Goal: Task Accomplishment & Management: Use online tool/utility

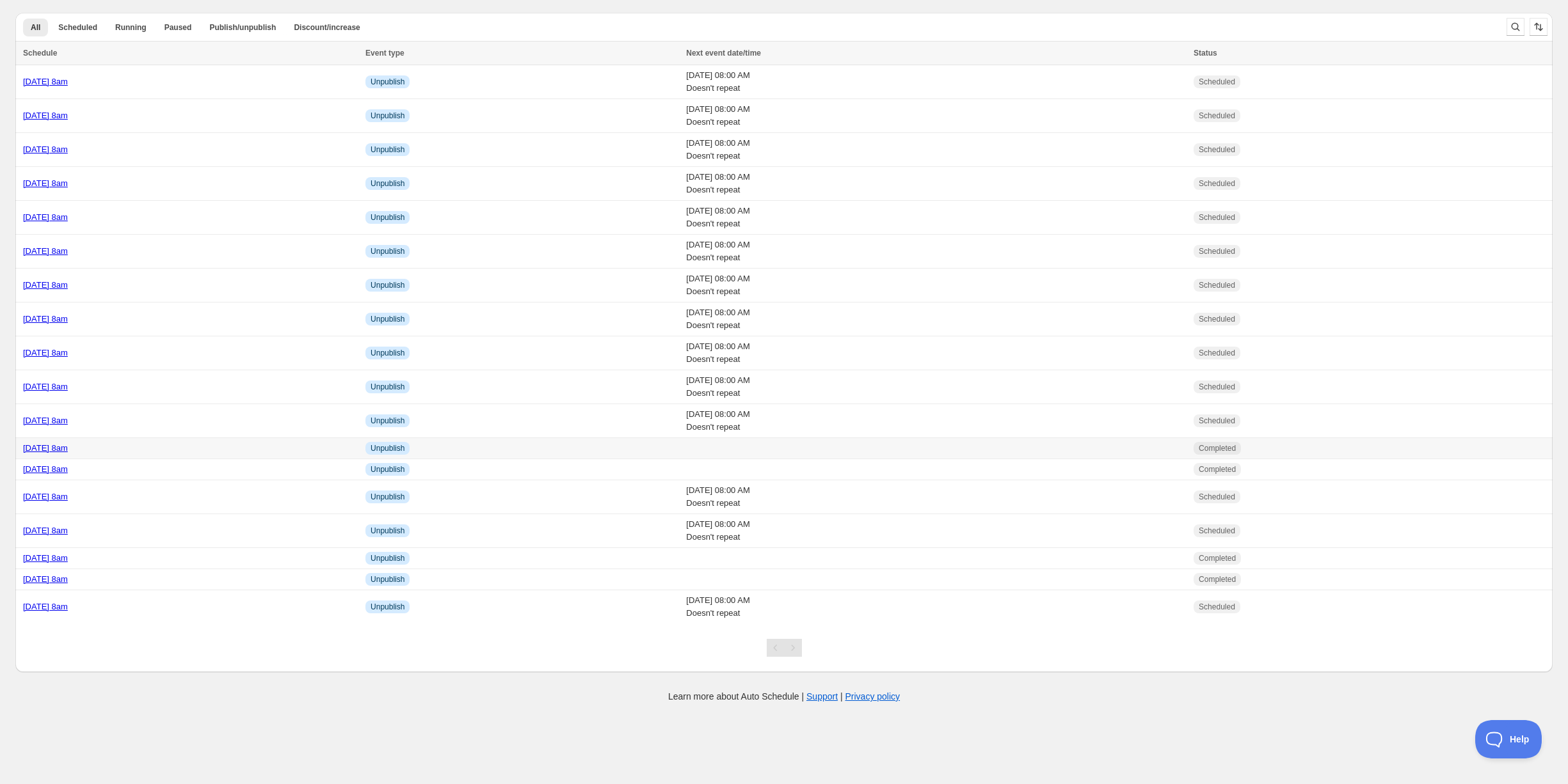
click at [161, 447] on div "[DATE] 8am" at bounding box center [190, 448] width 335 height 13
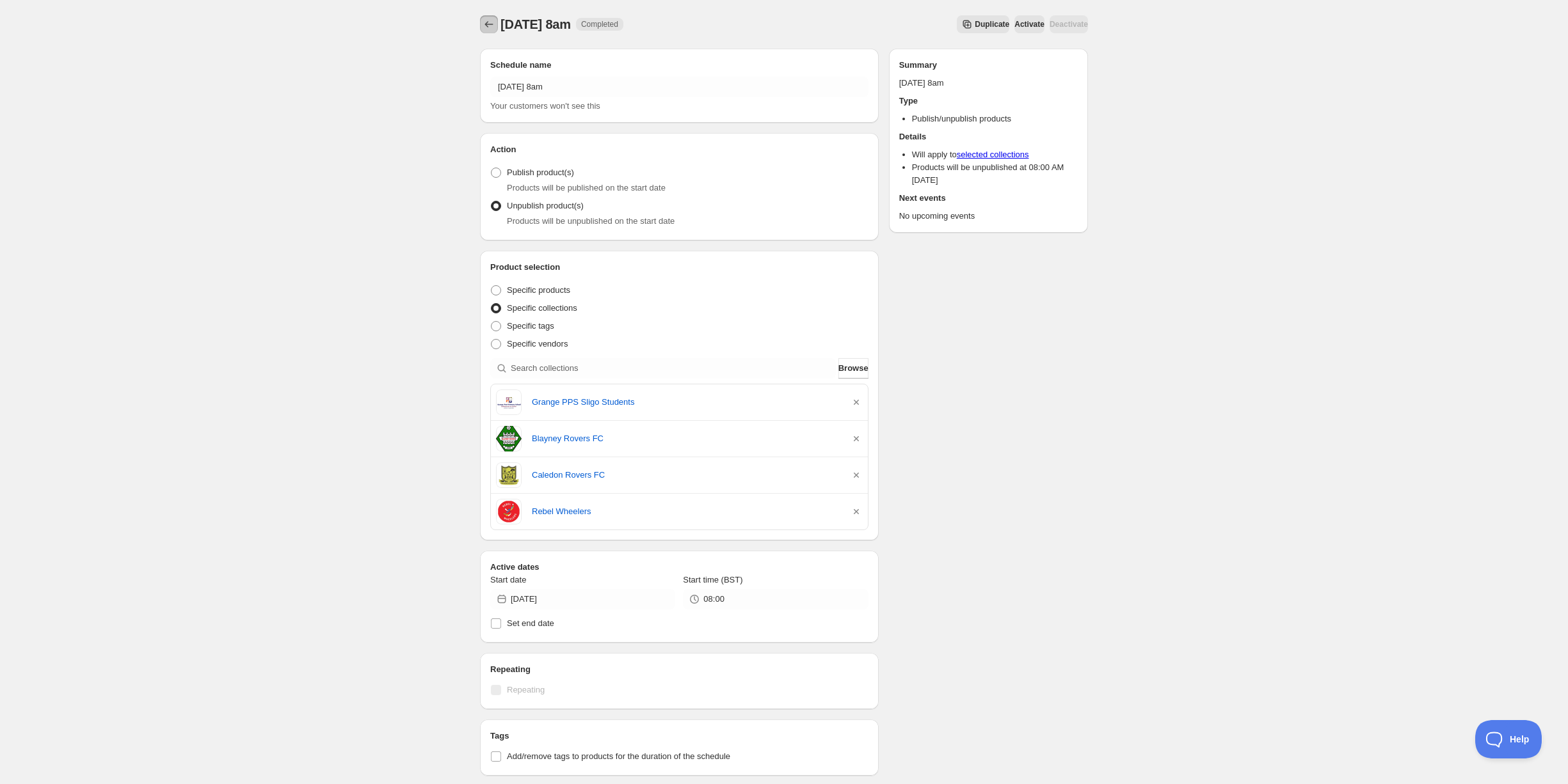
click at [487, 22] on icon "Schedules" at bounding box center [489, 25] width 13 height 13
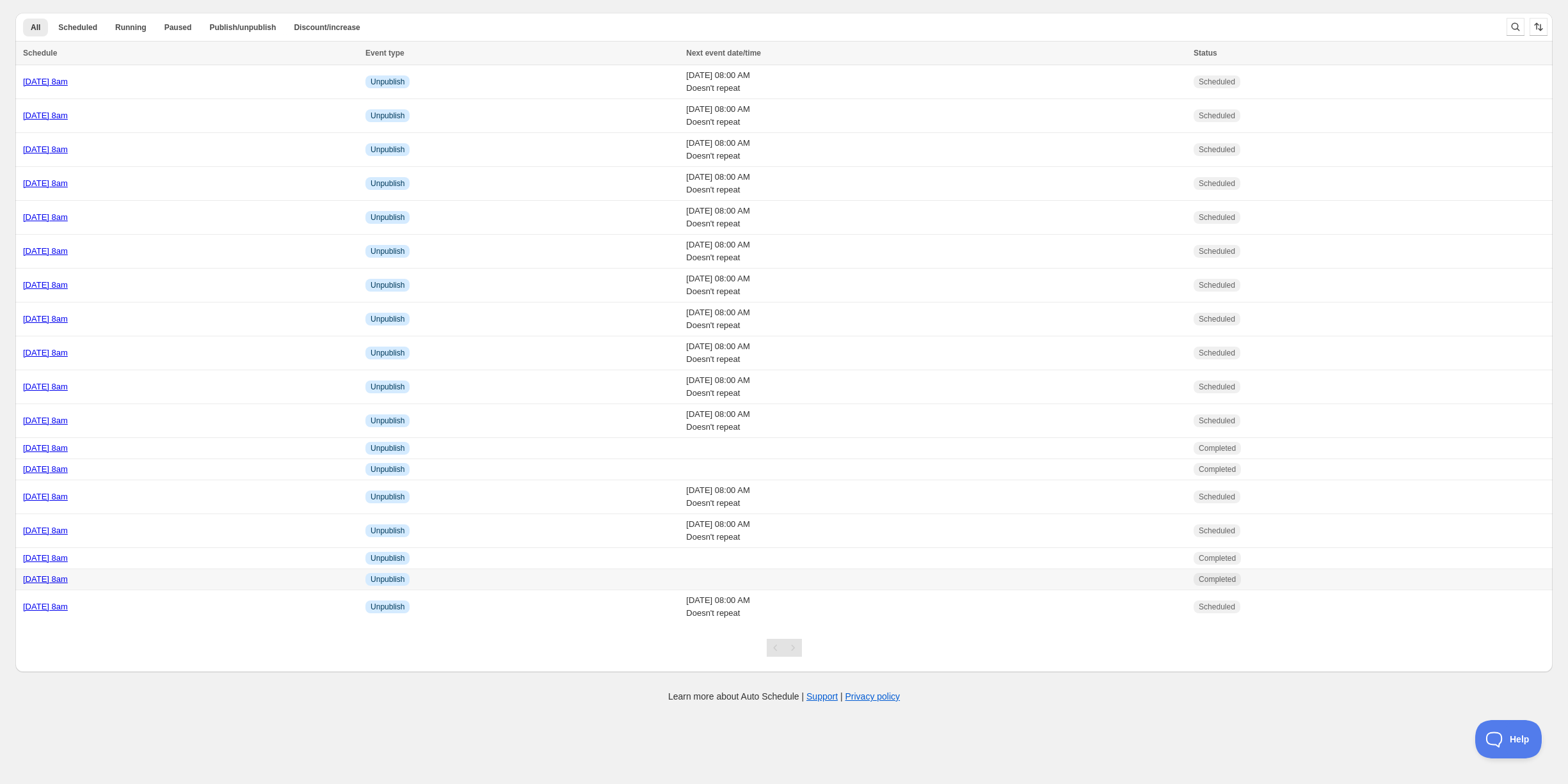
click at [169, 577] on div "[DATE] 8am" at bounding box center [190, 580] width 335 height 13
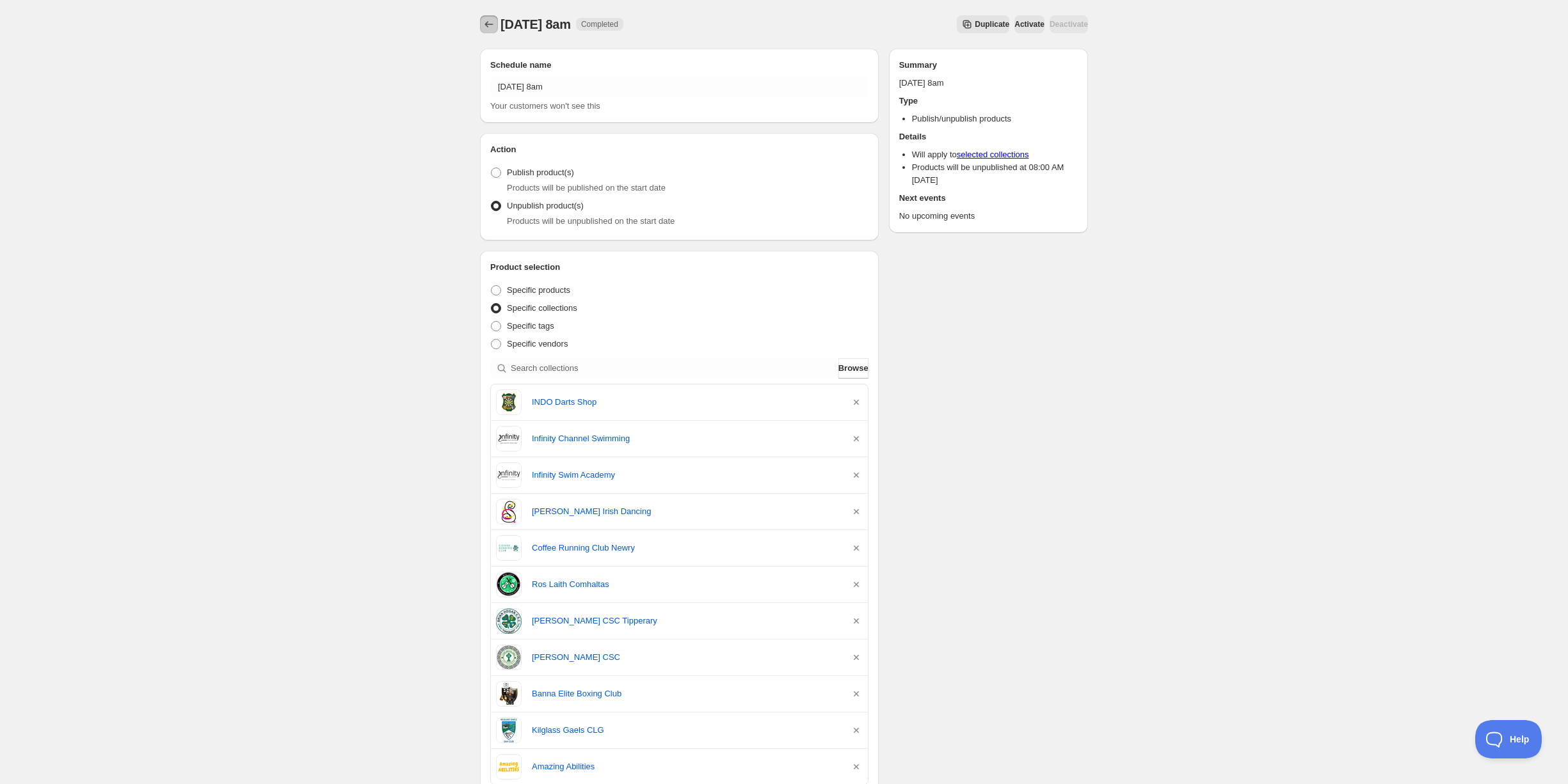
click at [483, 18] on icon "Schedules" at bounding box center [489, 25] width 13 height 13
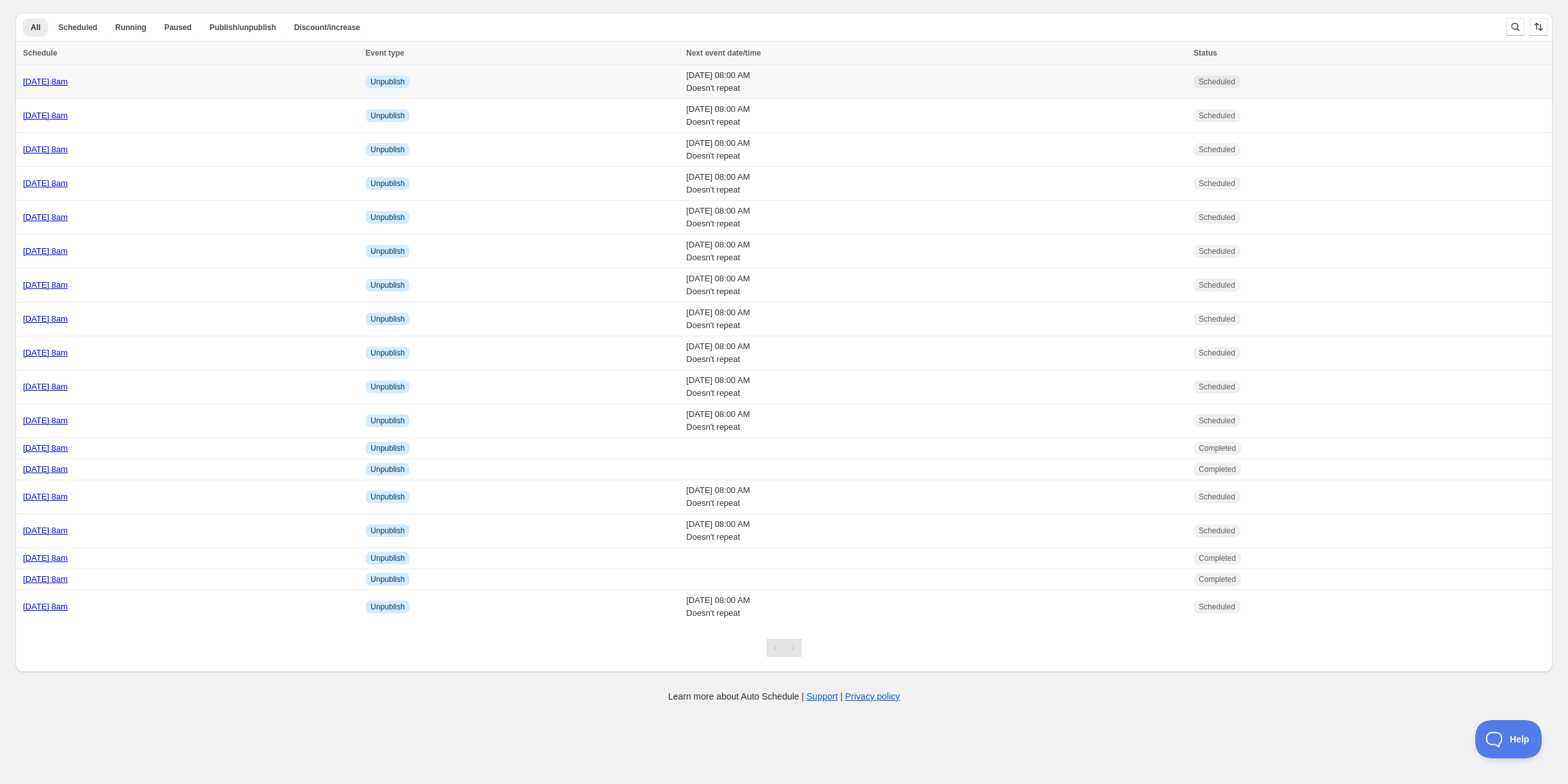
click at [169, 85] on div "[DATE] 8am" at bounding box center [190, 82] width 335 height 13
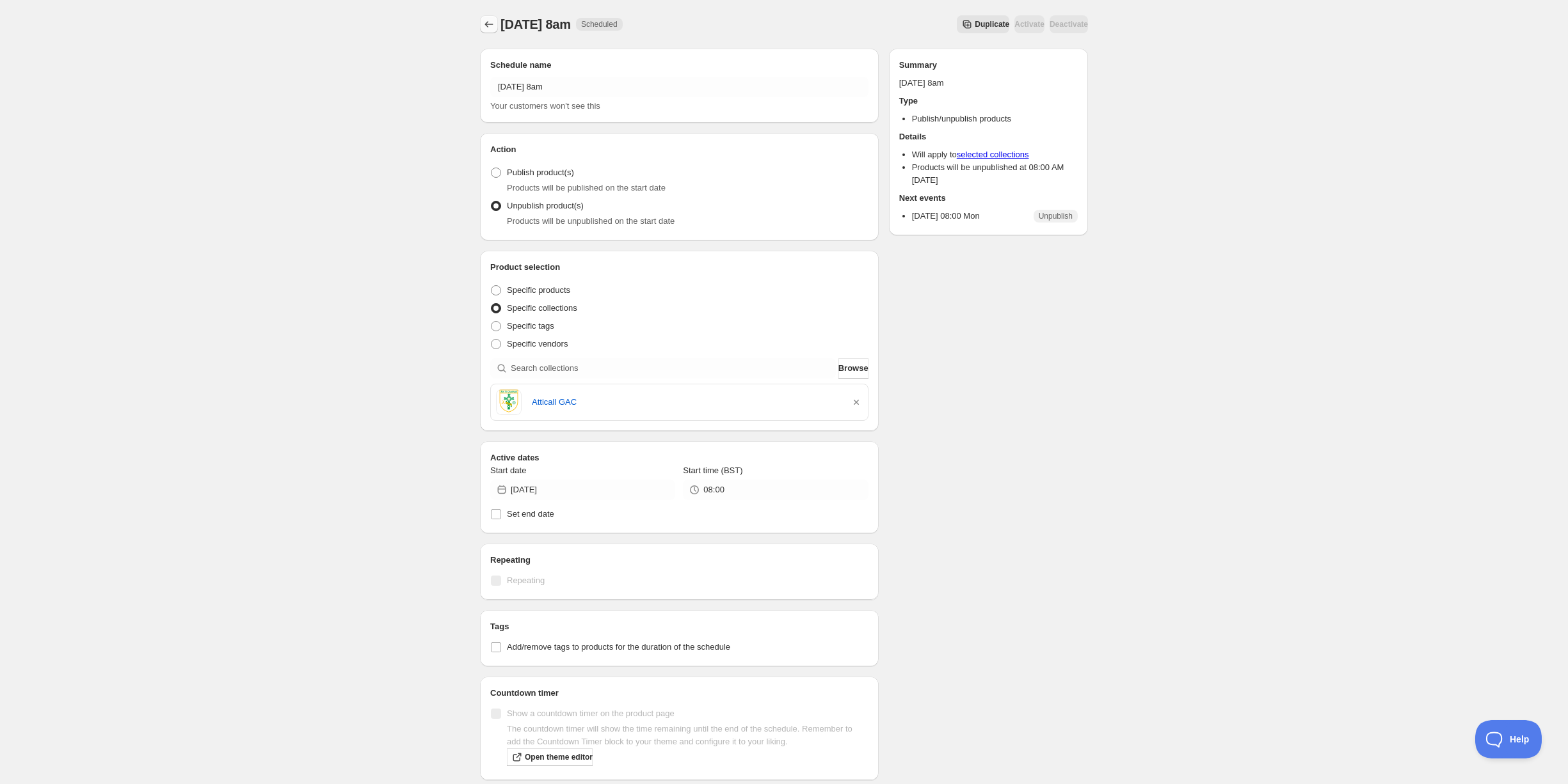
click at [493, 25] on icon "Schedules" at bounding box center [489, 25] width 13 height 13
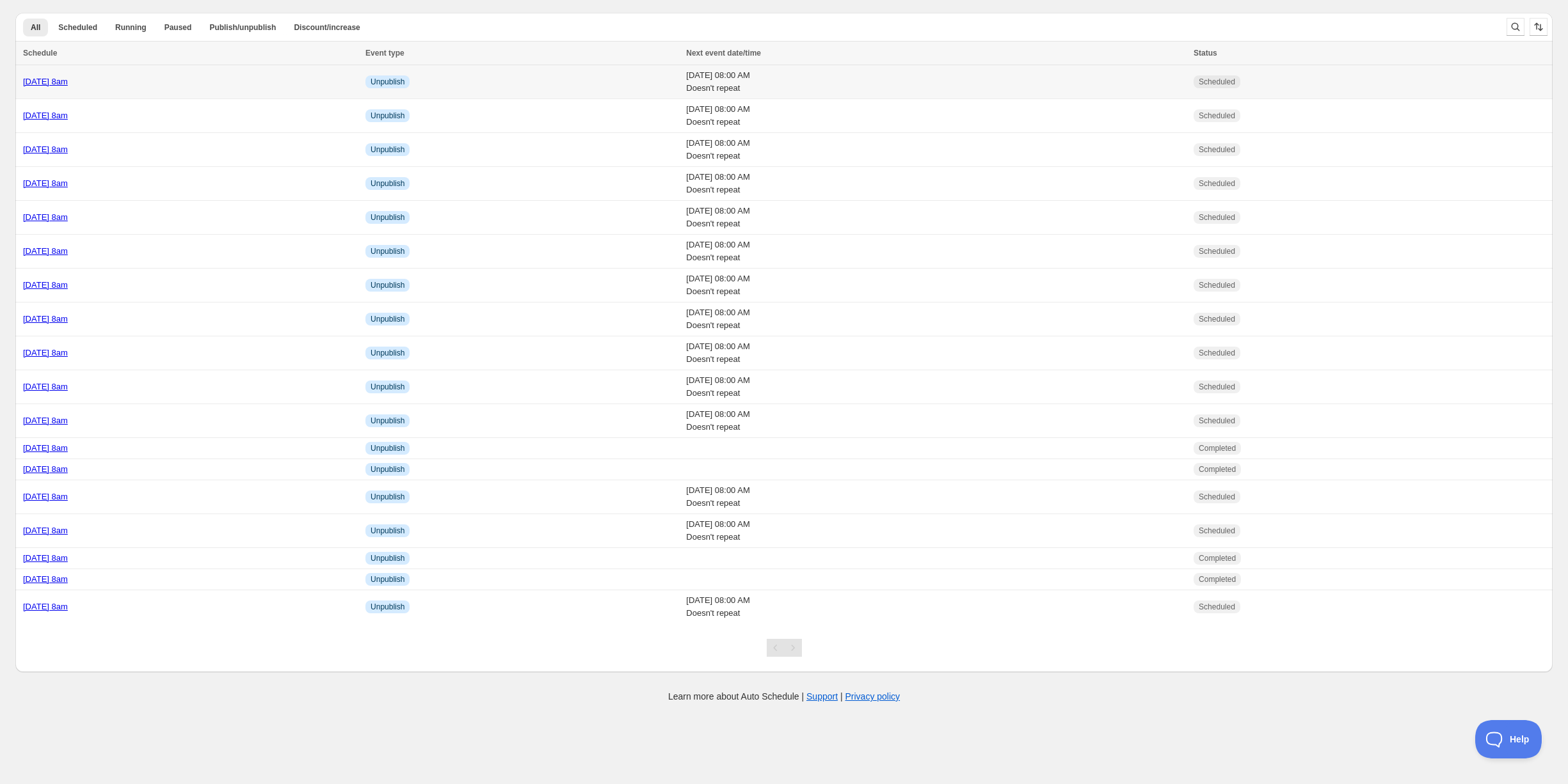
click at [161, 91] on td "[DATE] 8am" at bounding box center [188, 82] width 346 height 34
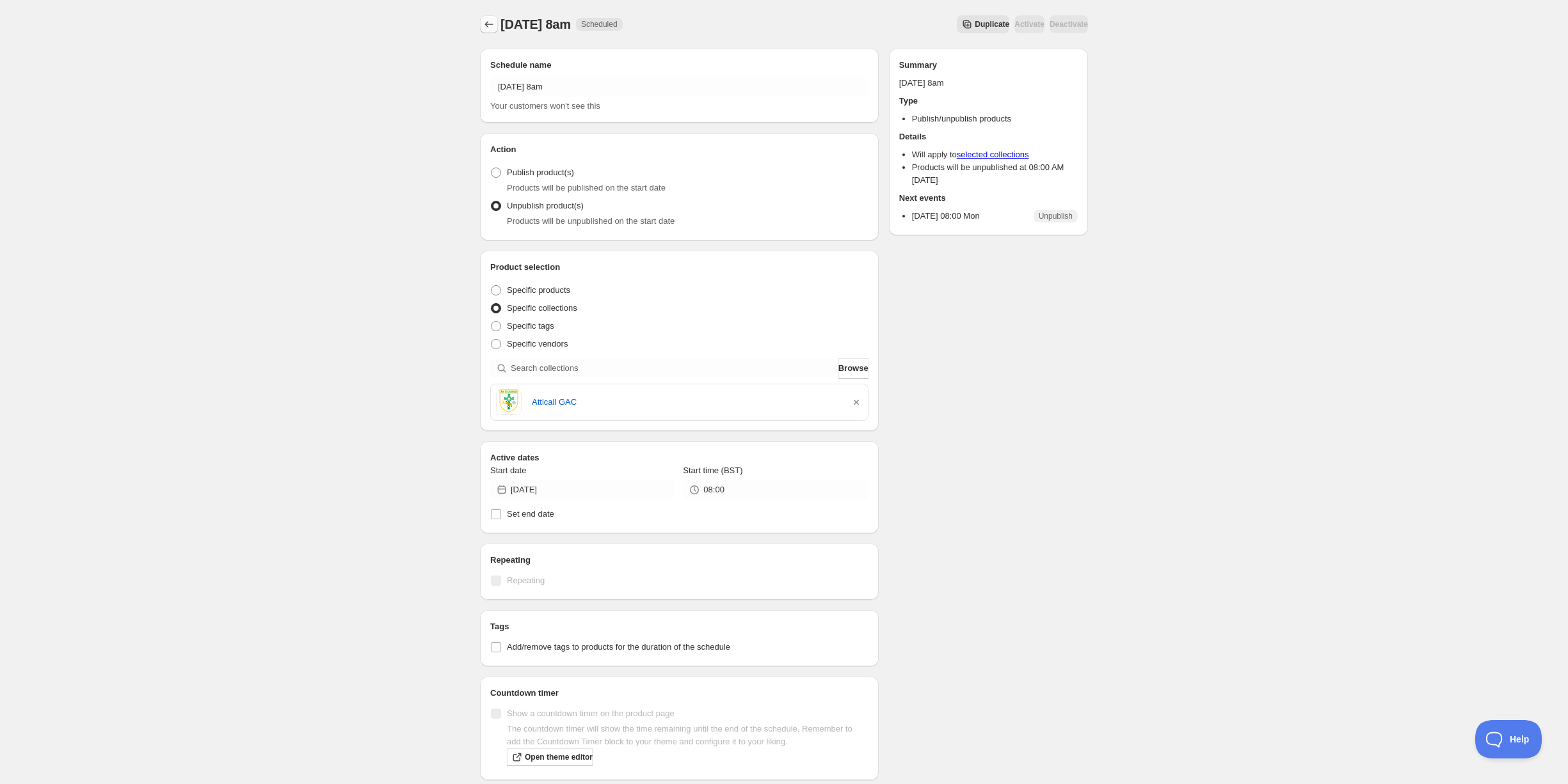
click at [484, 27] on icon "Schedules" at bounding box center [489, 25] width 13 height 13
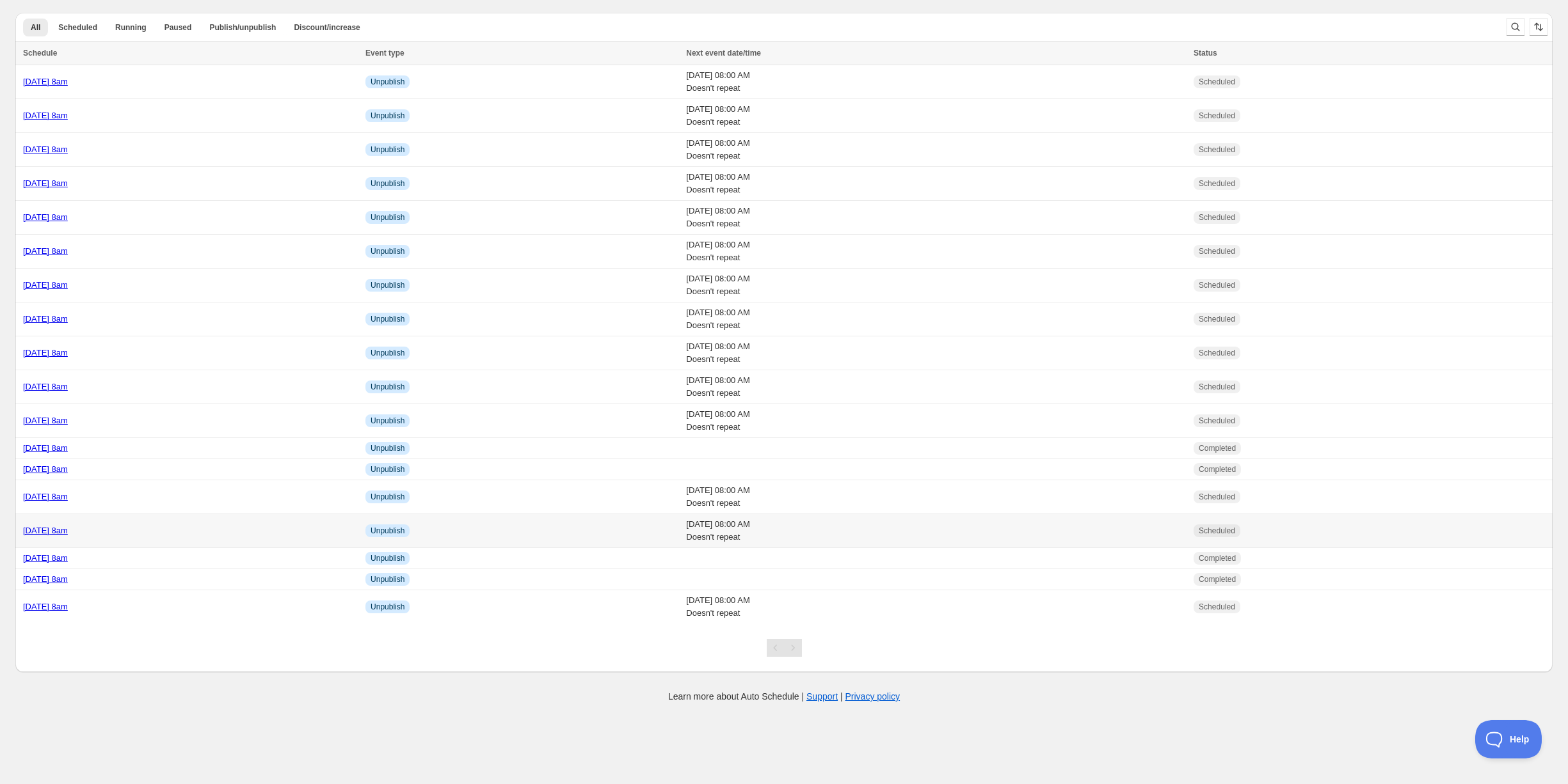
click at [167, 526] on div "[DATE] 8am" at bounding box center [190, 531] width 335 height 13
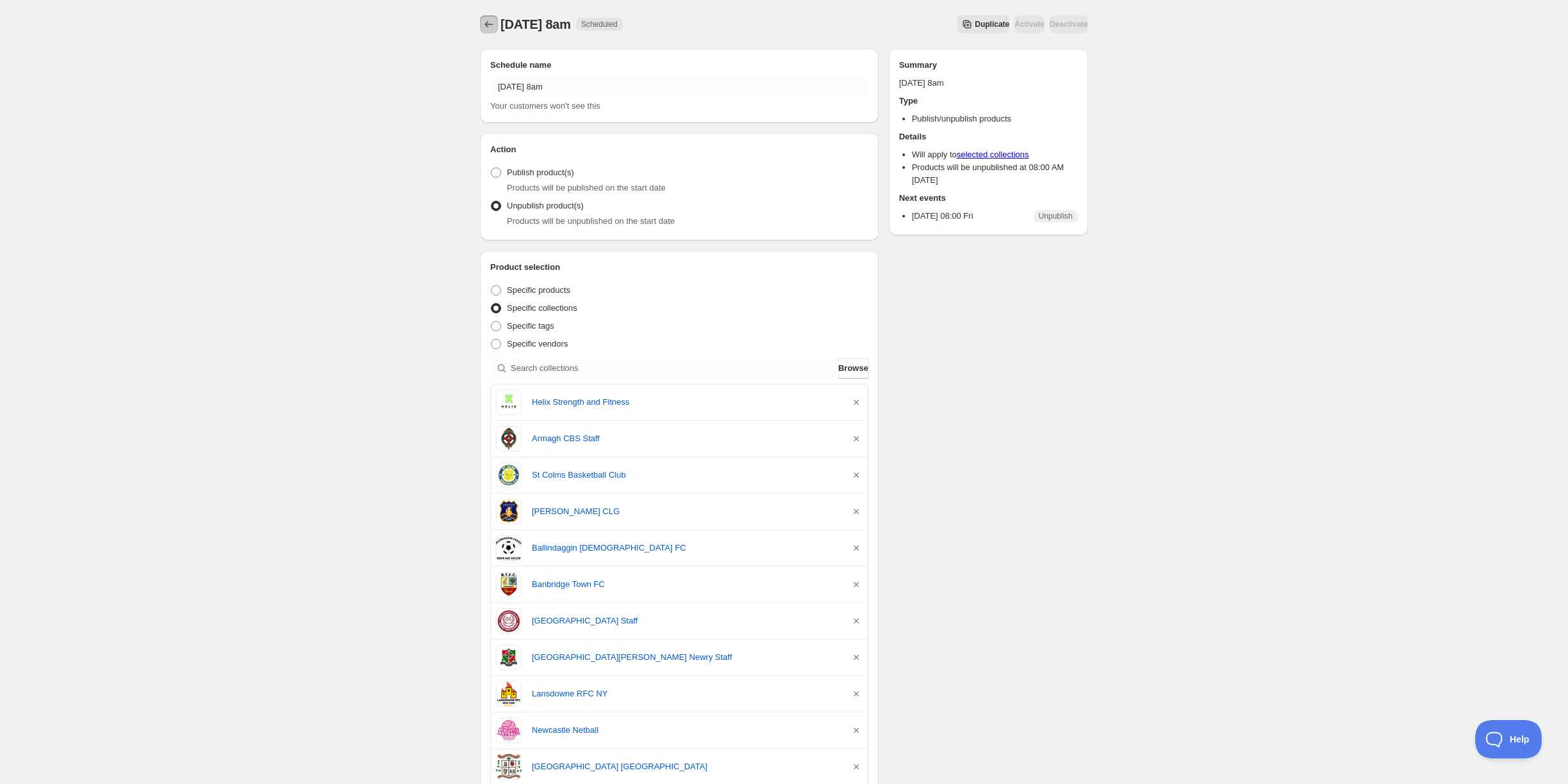
click at [485, 27] on icon "Schedules" at bounding box center [489, 25] width 13 height 13
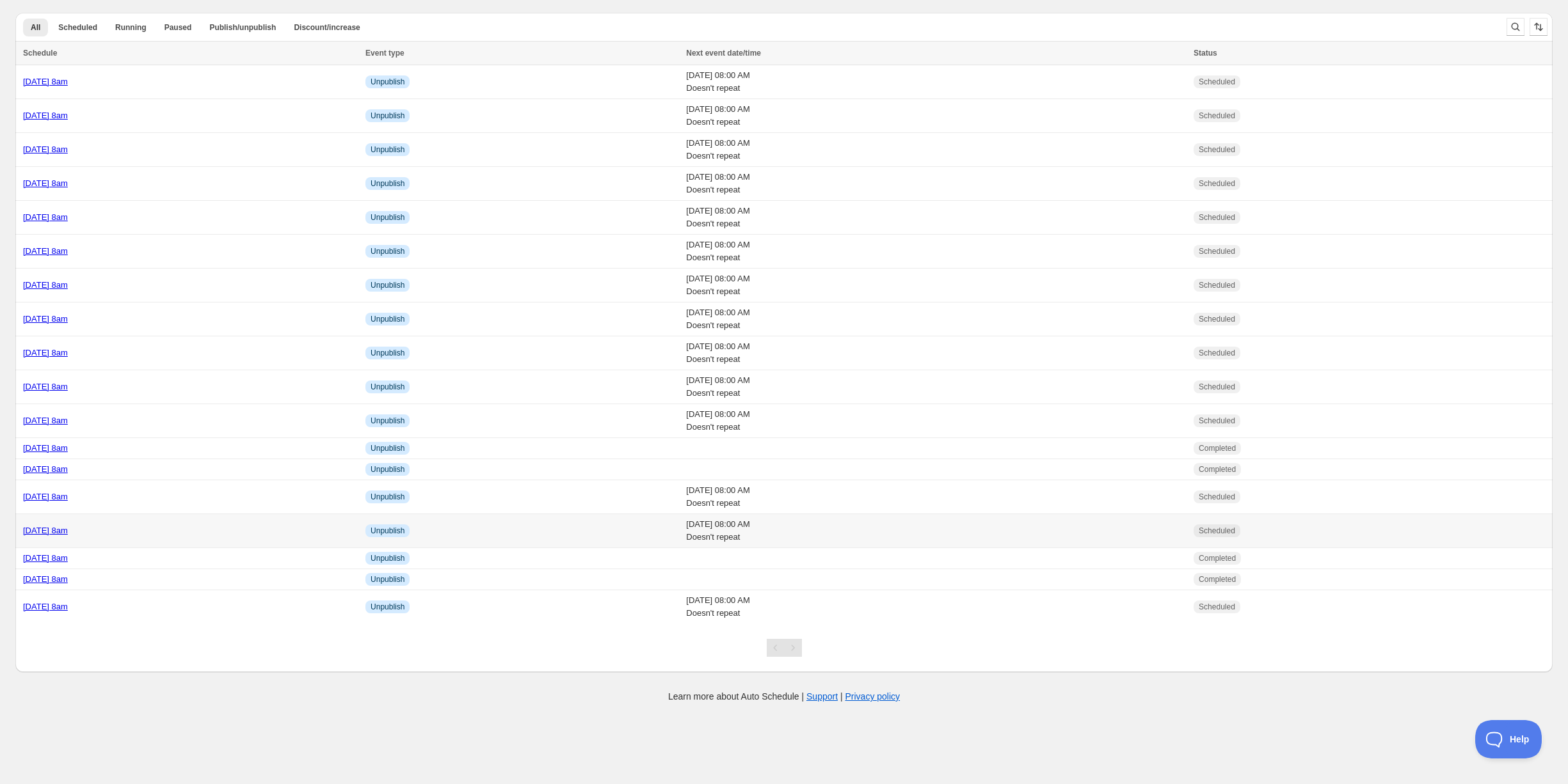
click at [165, 539] on td "[DATE] 8am" at bounding box center [188, 531] width 346 height 34
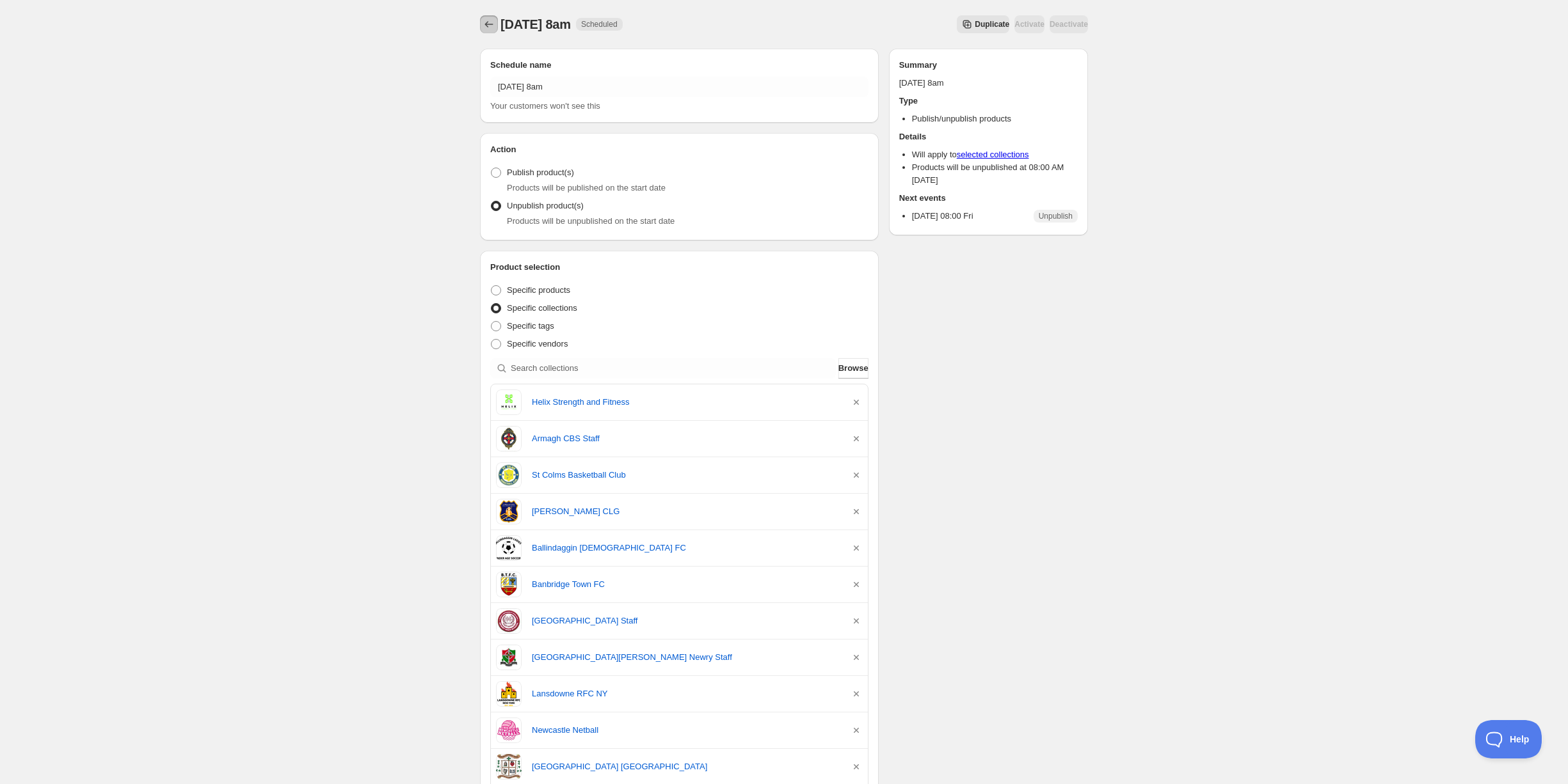
click at [490, 31] on button "Schedules" at bounding box center [489, 25] width 18 height 18
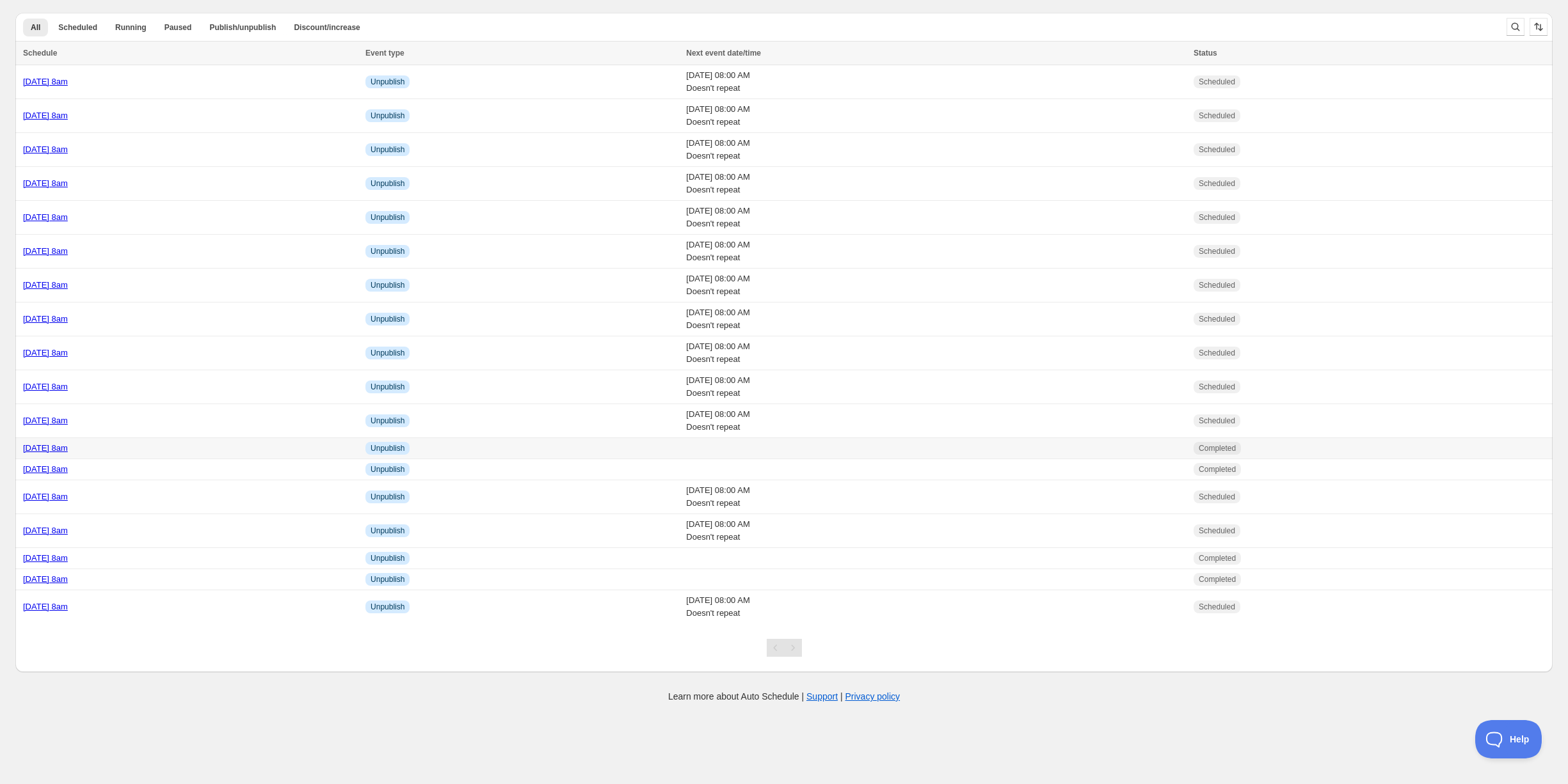
click at [173, 443] on div "[DATE] 8am" at bounding box center [190, 448] width 335 height 13
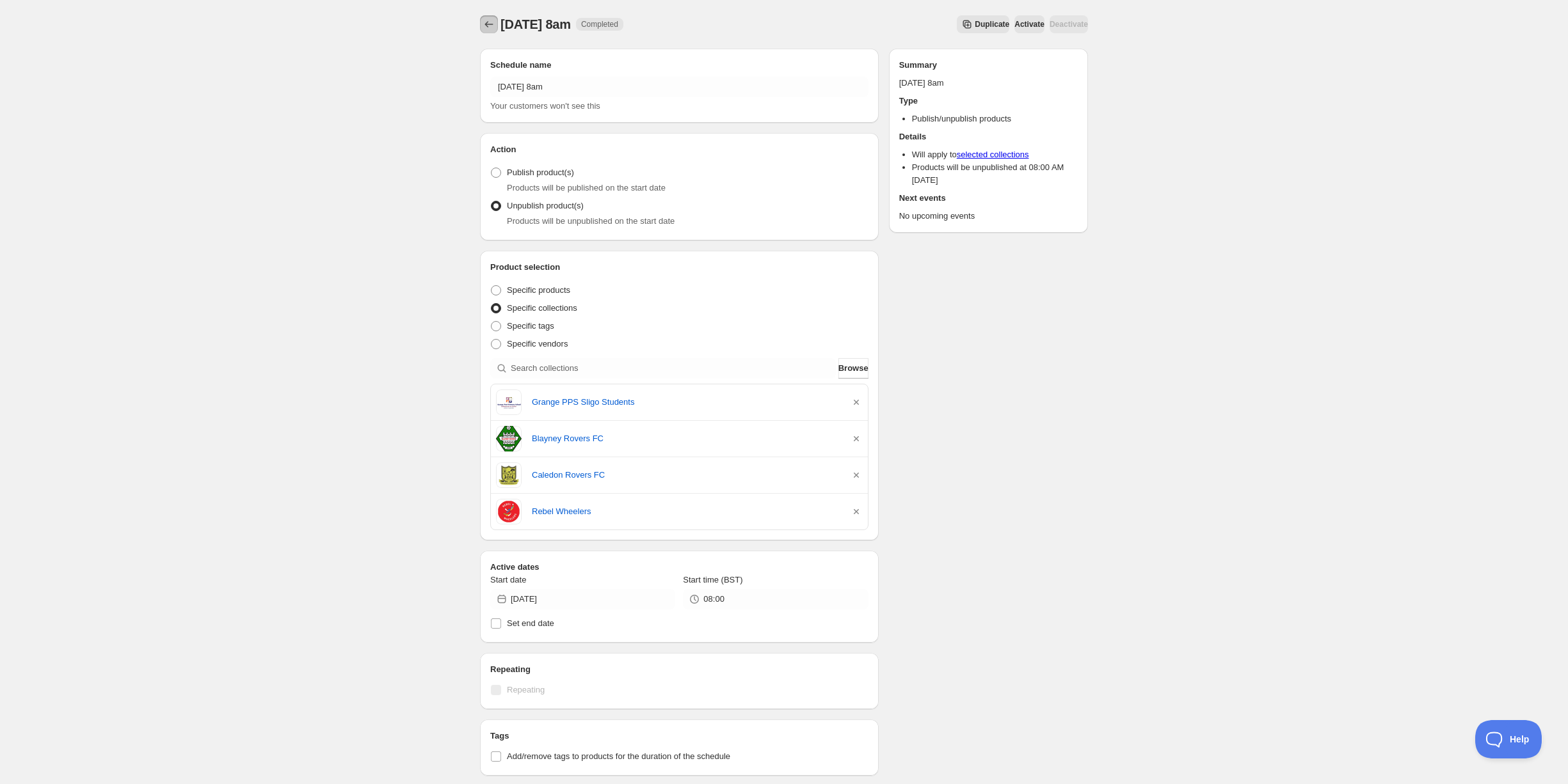
click at [486, 28] on icon "Schedules" at bounding box center [489, 25] width 13 height 13
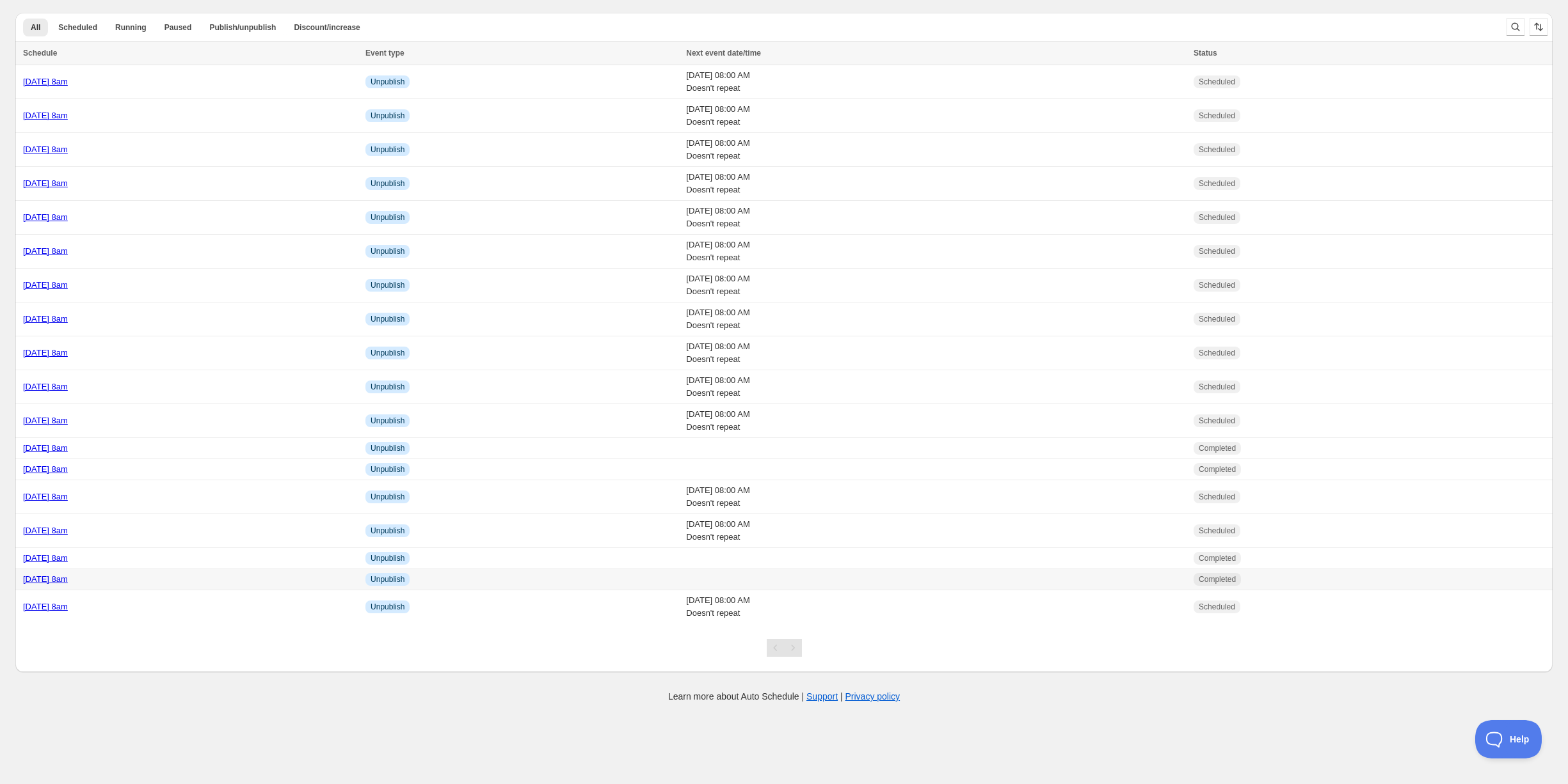
click at [159, 582] on div "[DATE] 8am" at bounding box center [190, 580] width 335 height 13
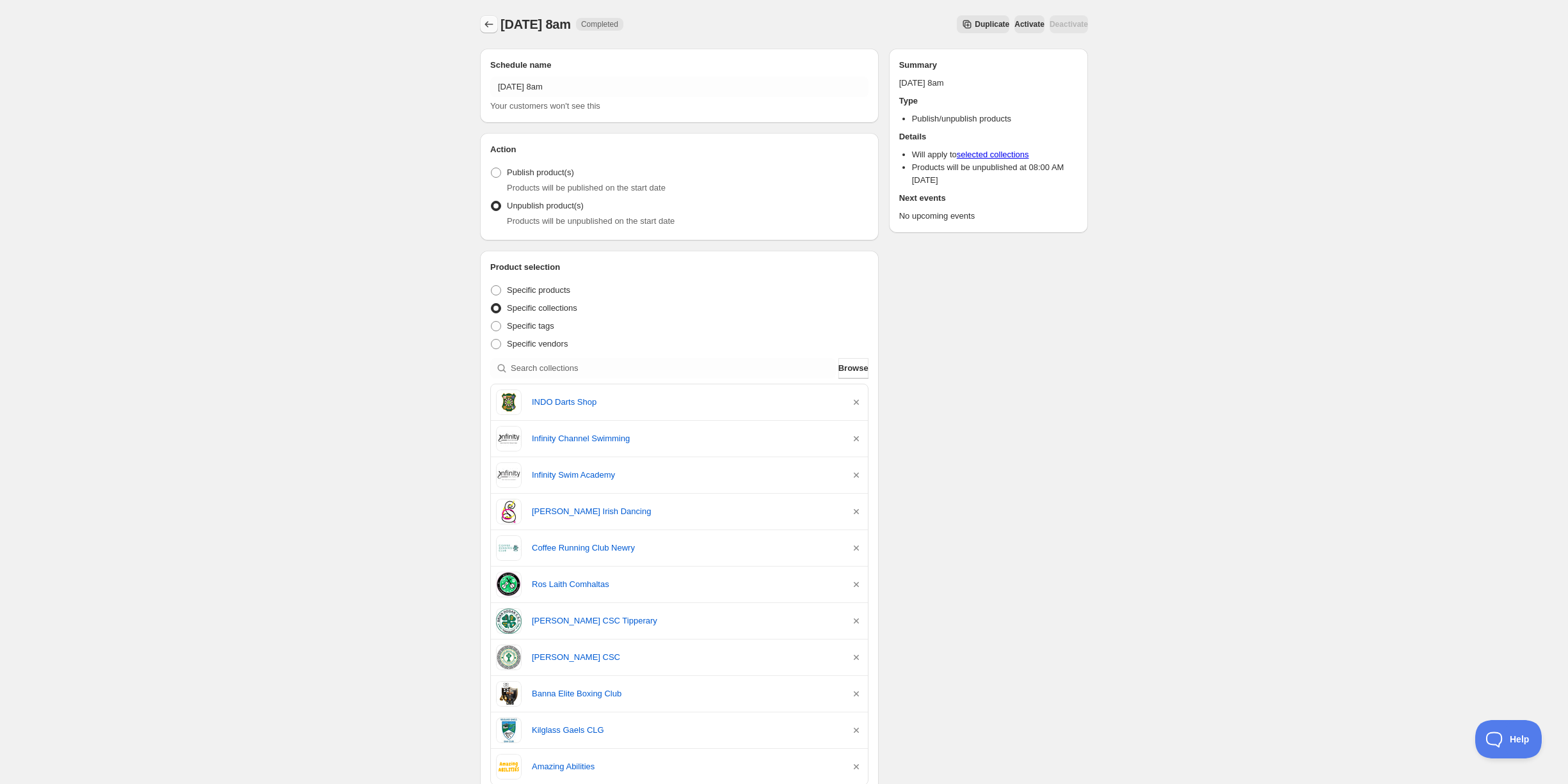
click at [488, 29] on icon "Schedules" at bounding box center [489, 25] width 13 height 13
